Goal: Answer question/provide support

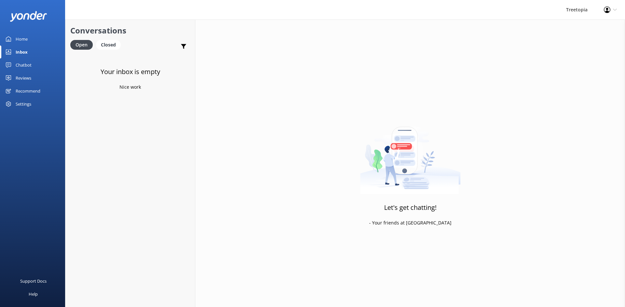
click at [27, 66] on div "Chatbot" at bounding box center [24, 65] width 16 height 13
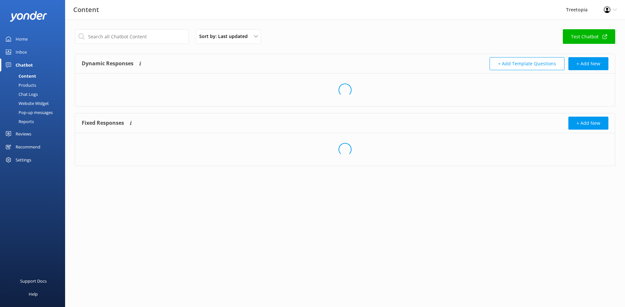
click at [28, 52] on link "Inbox" at bounding box center [32, 52] width 65 height 13
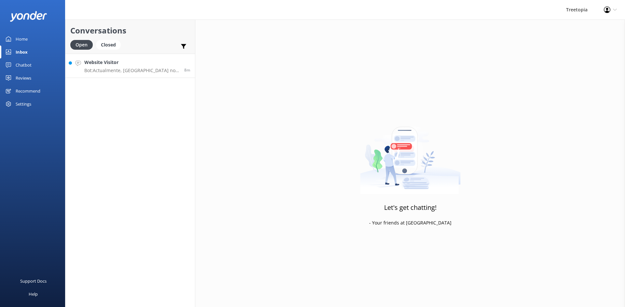
click at [108, 77] on link "Website Visitor Bot: Actualmente, [GEOGRAPHIC_DATA] no tiene su propio hotel, p…" at bounding box center [129, 66] width 129 height 24
